Goal: Information Seeking & Learning: Learn about a topic

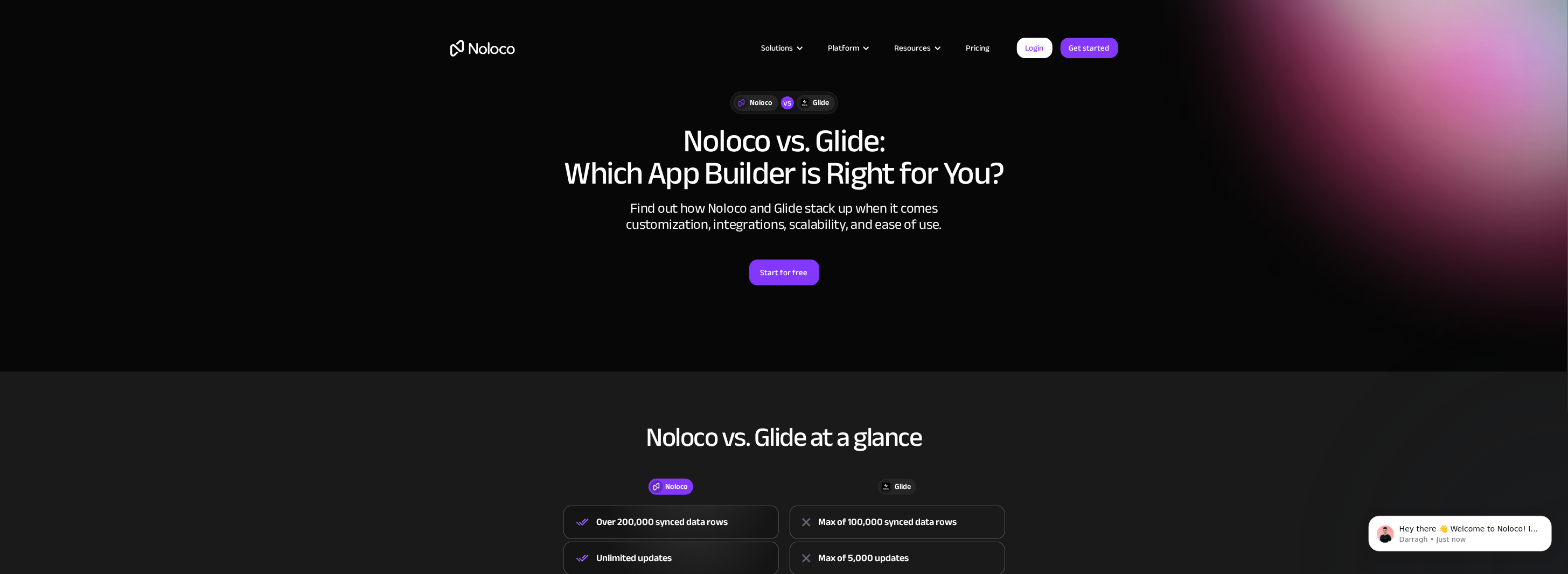
click at [991, 55] on div "Solutions Use Cases Business Types Project Management Keep track of customers, …" at bounding box center [784, 59] width 689 height 64
click at [987, 49] on link "Pricing" at bounding box center [978, 48] width 50 height 14
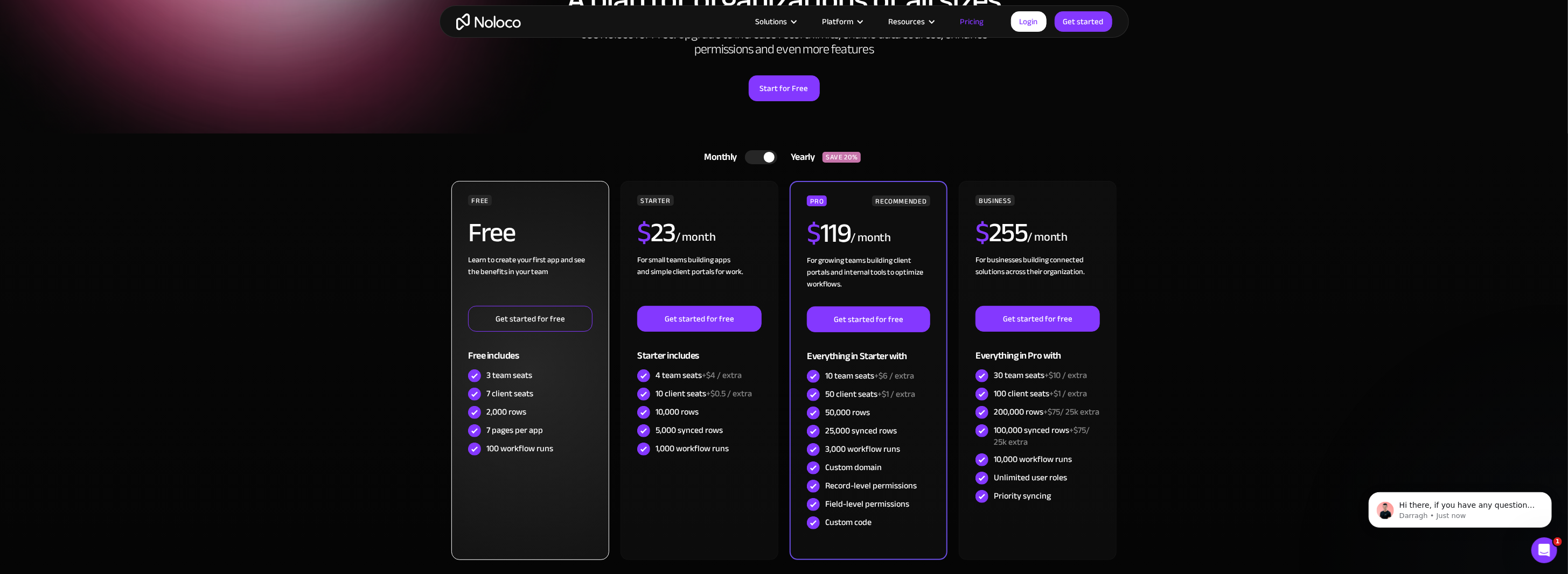
click at [546, 322] on link "Get started for free" at bounding box center [530, 318] width 124 height 26
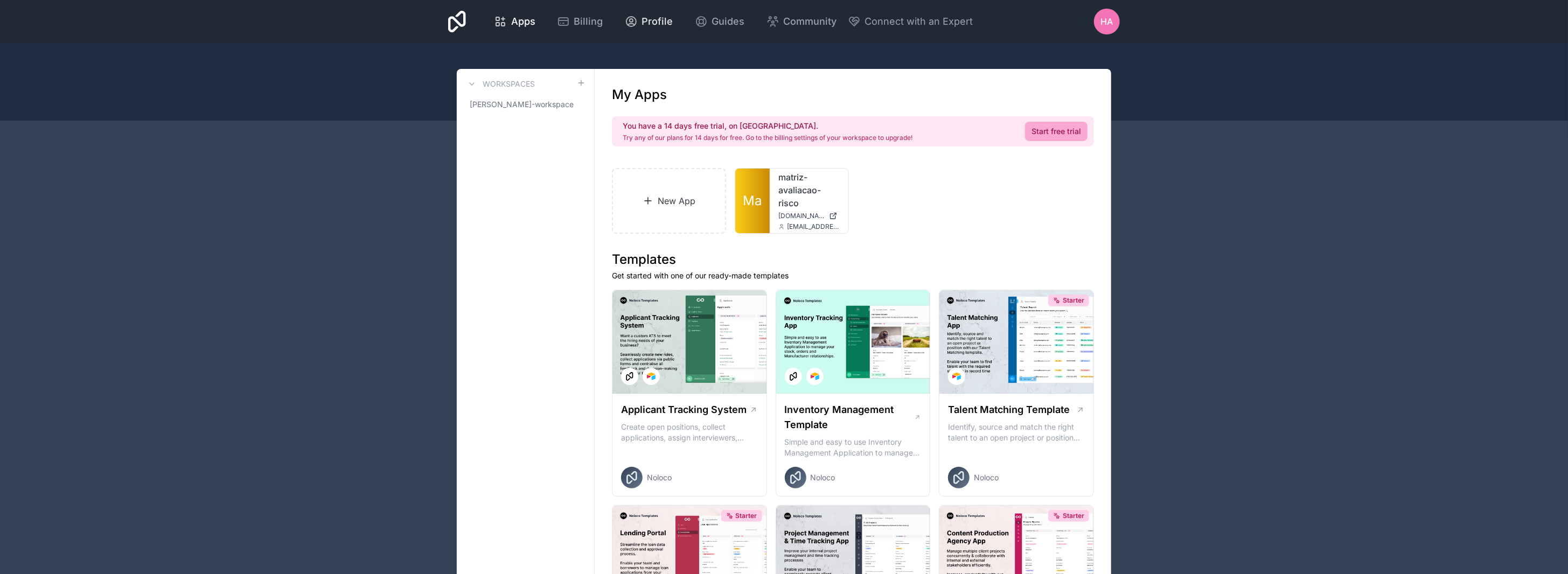
click at [660, 19] on span "Profile" at bounding box center [658, 21] width 31 height 15
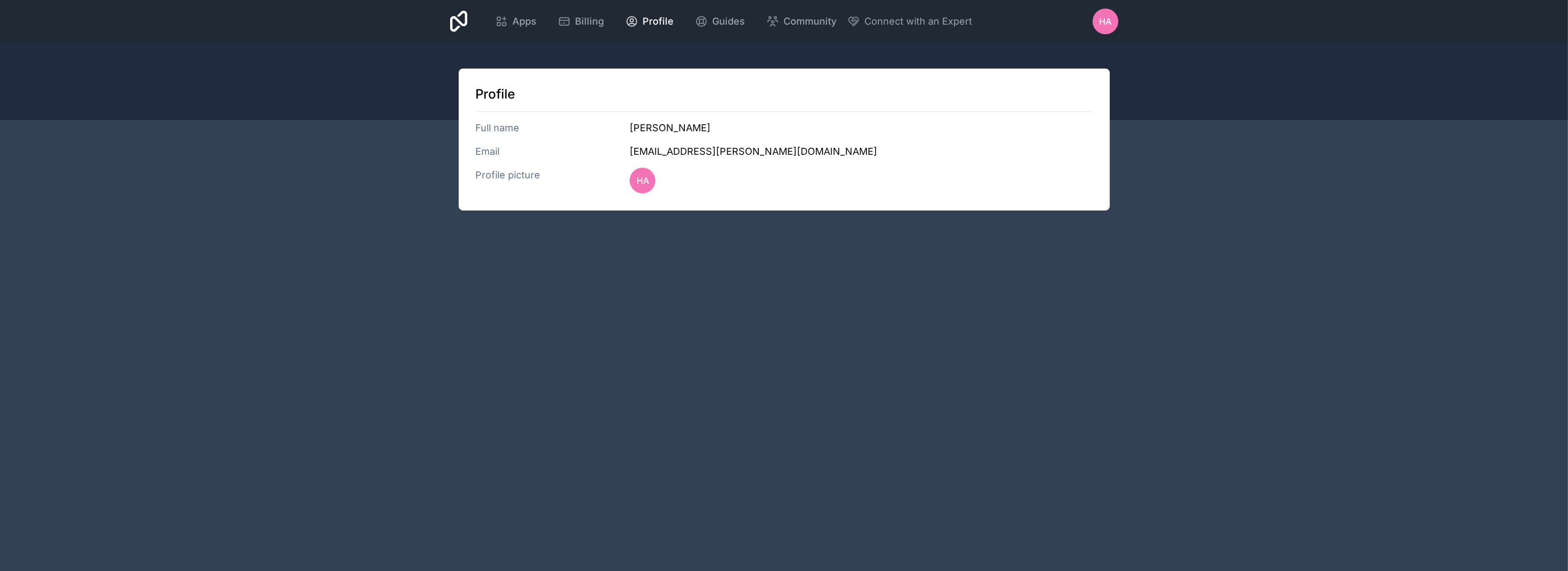
click at [1108, 21] on span "HA" at bounding box center [1104, 21] width 12 height 13
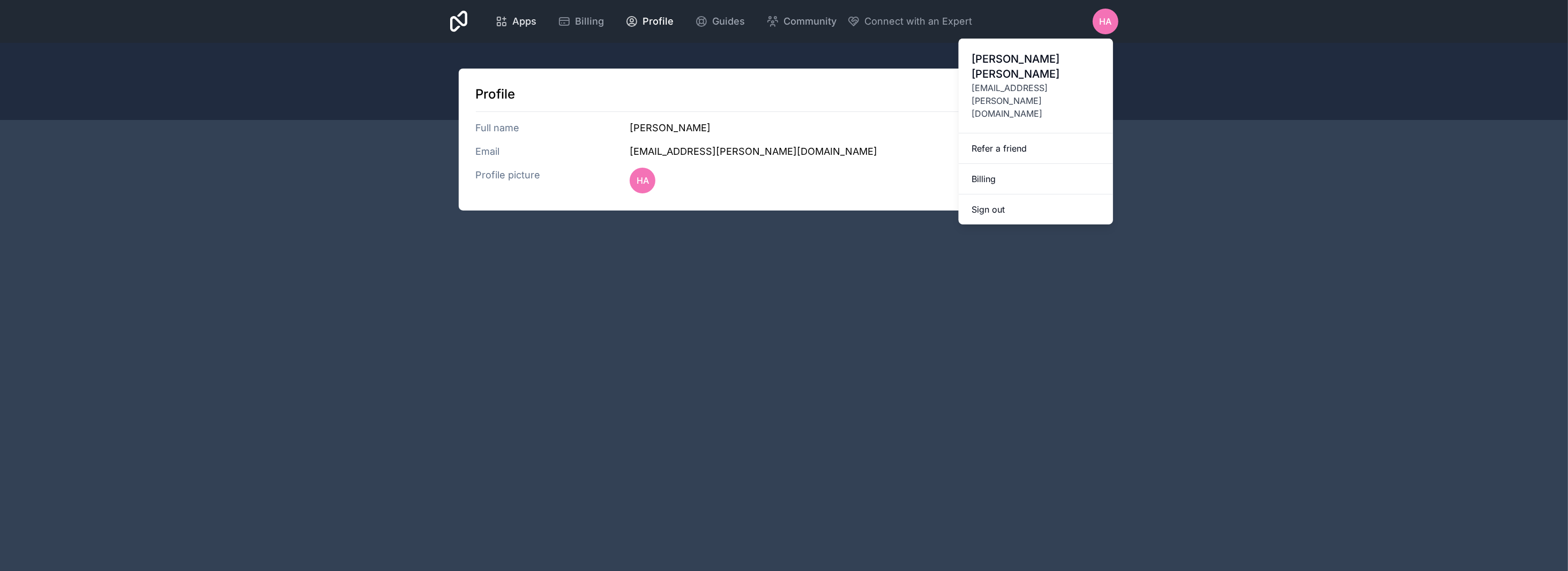
click at [501, 25] on icon at bounding box center [499, 24] width 3 height 3
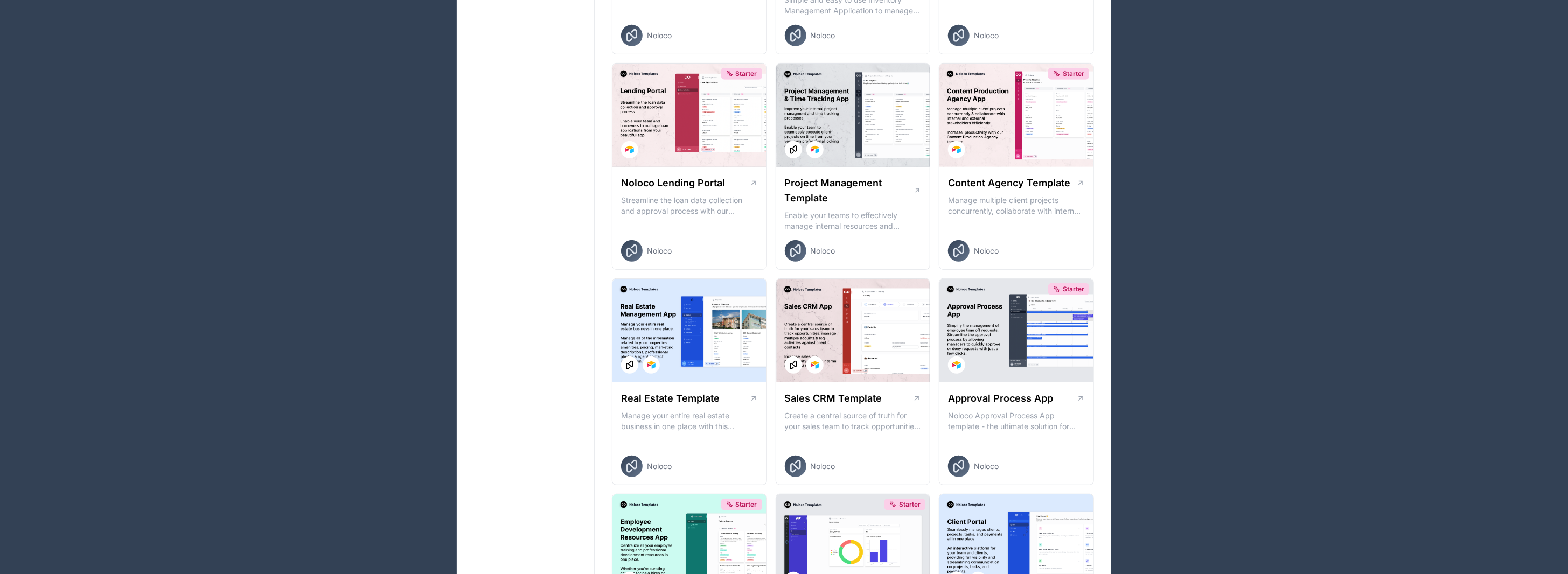
scroll to position [484, 0]
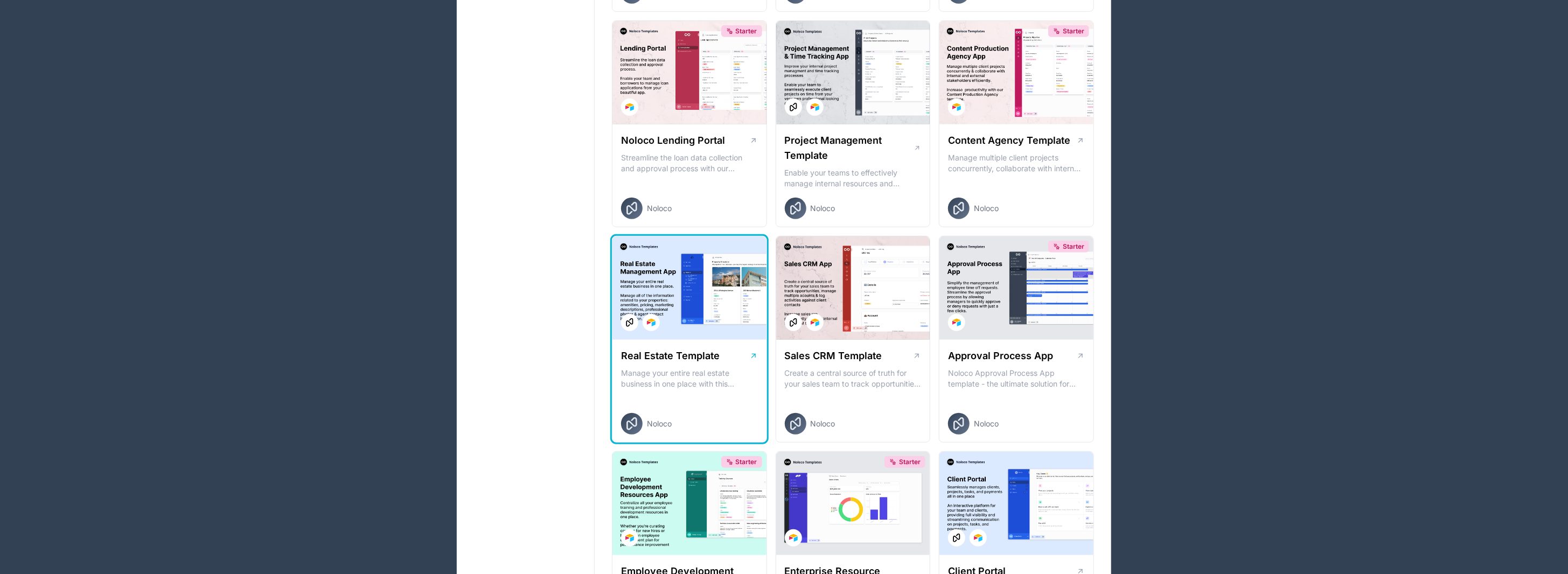
click at [687, 327] on div at bounding box center [689, 287] width 154 height 103
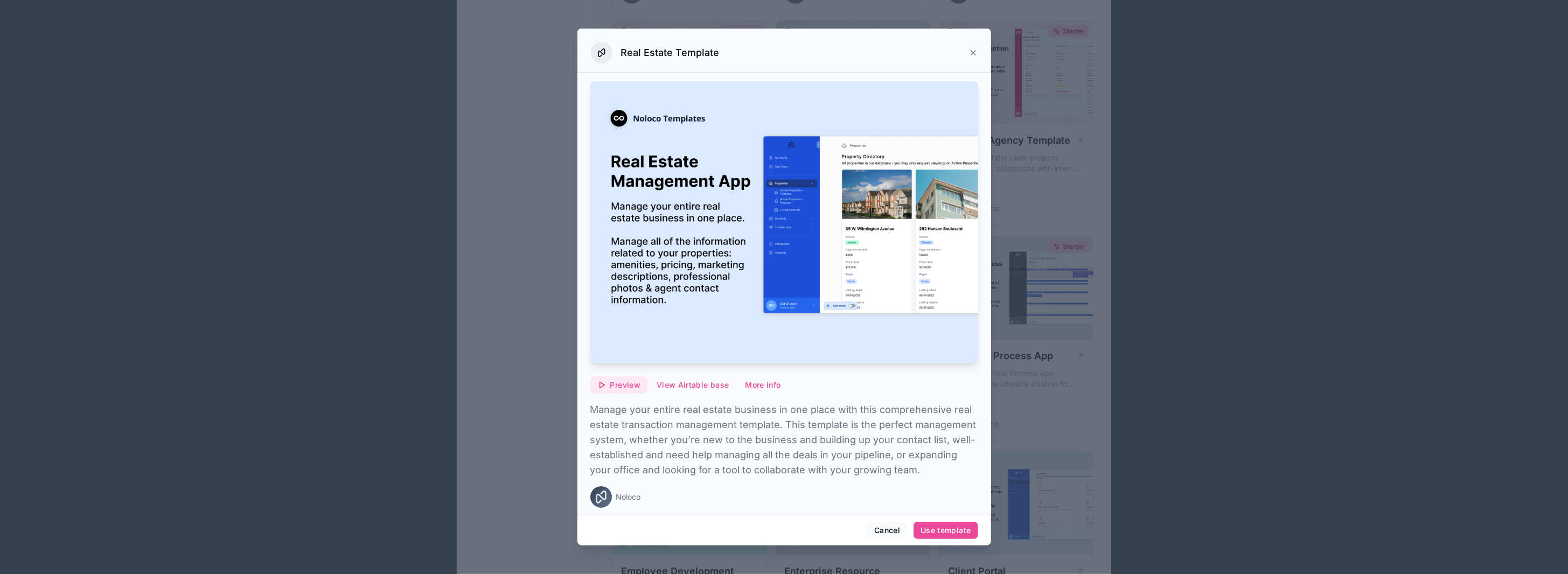
click at [625, 386] on button "Preview" at bounding box center [618, 384] width 57 height 17
click at [624, 351] on span "Preview with Airtable" at bounding box center [612, 347] width 86 height 13
click at [973, 52] on icon at bounding box center [973, 52] width 4 height 4
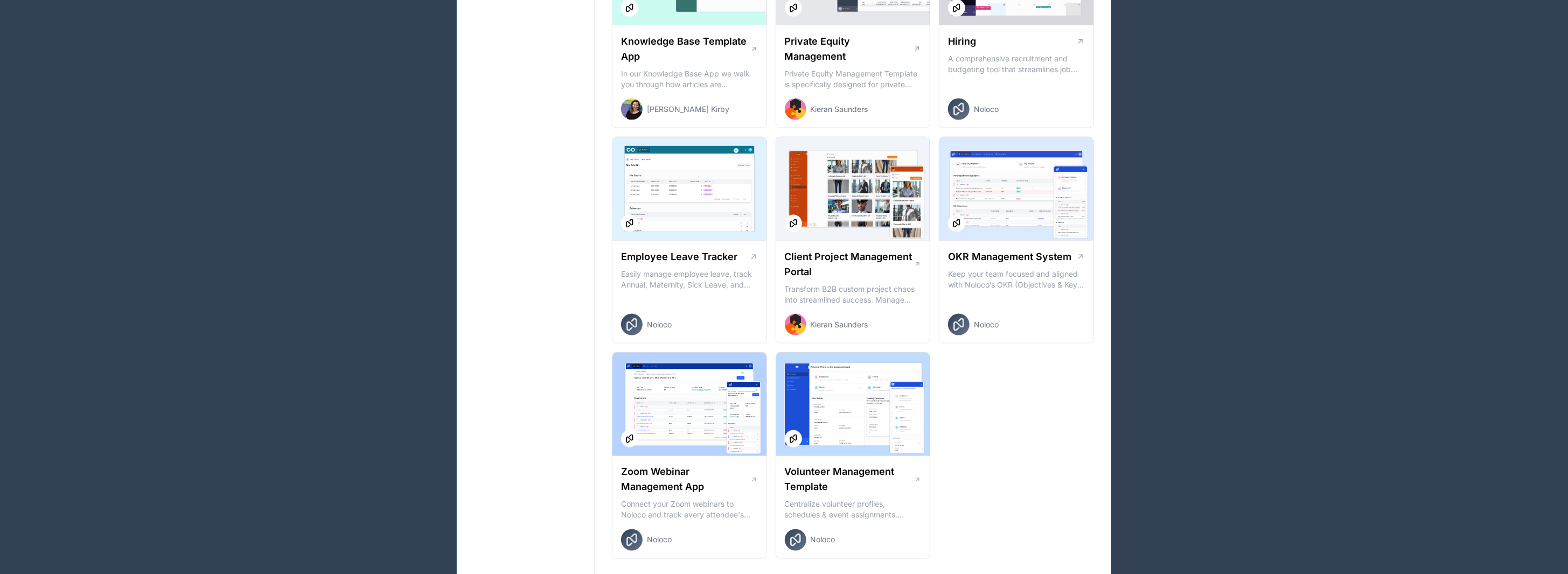
scroll to position [1453, 0]
